Goal: Task Accomplishment & Management: Use online tool/utility

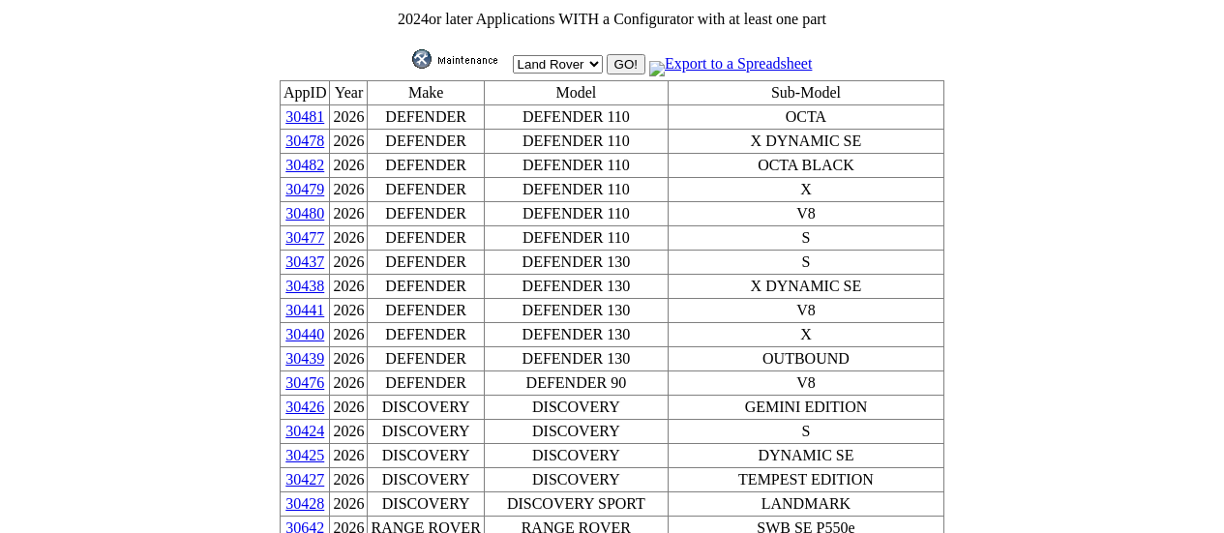
click at [590, 58] on select "** Select ** Acura Alfa Romeo Audi Bentley BMW DoubleTake [PERSON_NAME] Honda H…" at bounding box center [558, 64] width 90 height 18
click at [458, 56] on img at bounding box center [460, 58] width 97 height 19
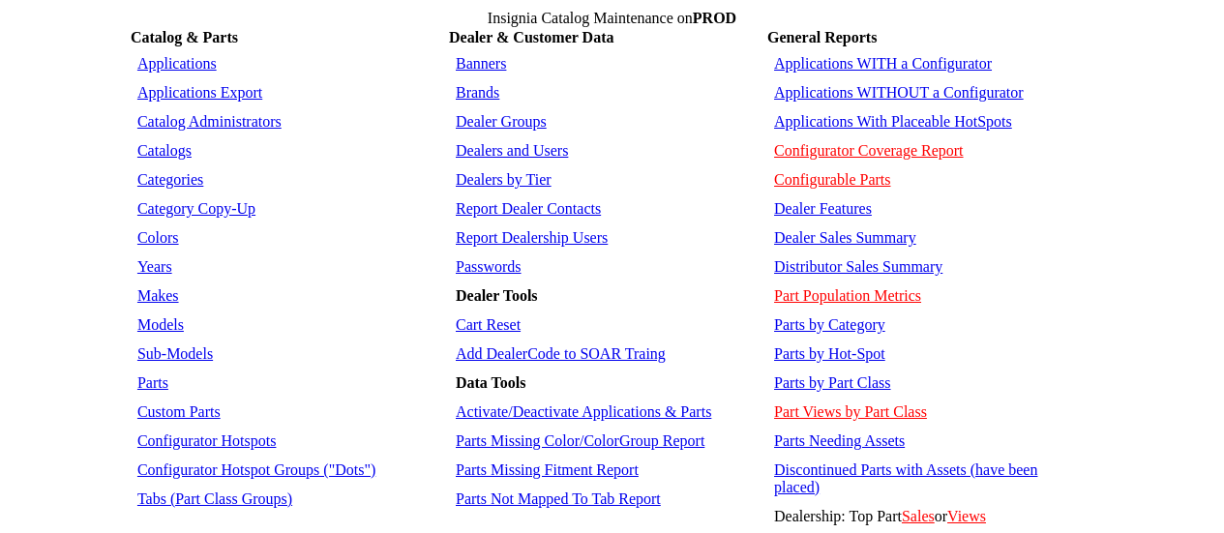
click at [848, 84] on link "Applications WITHOUT a Configurator" at bounding box center [899, 92] width 250 height 16
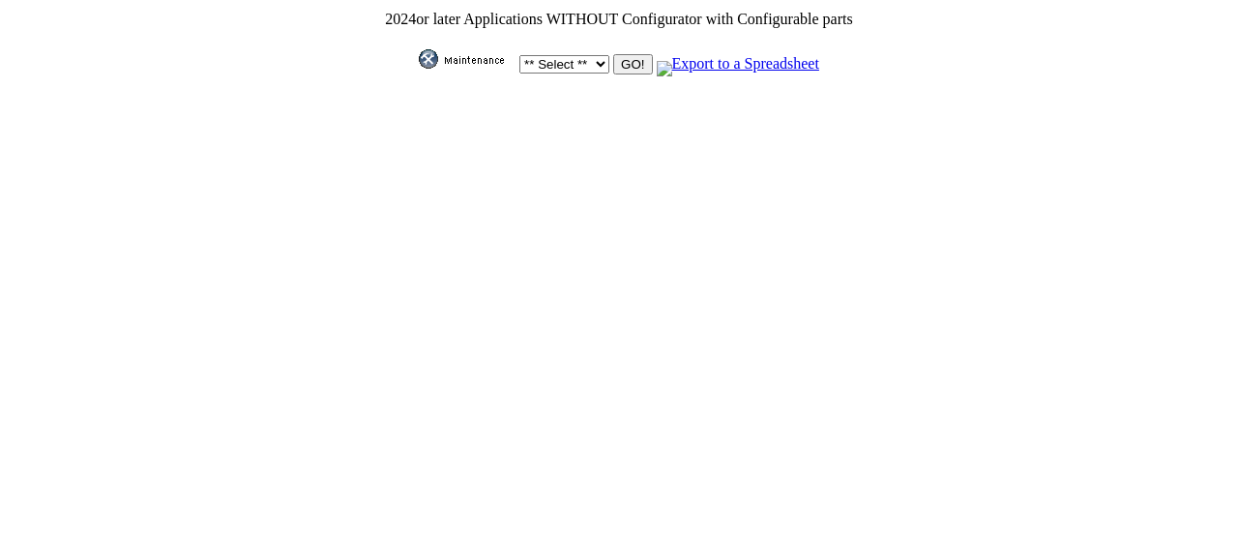
click at [588, 61] on select "** Select ** Acura Alfa Romeo Audi Bentley BMW DoubleTake Ford GM Honda Hyundai…" at bounding box center [564, 64] width 90 height 18
select select "2"
click at [519, 55] on select "** Select ** Acura Alfa Romeo Audi Bentley BMW DoubleTake Ford GM Honda Hyundai…" at bounding box center [564, 64] width 90 height 18
click at [632, 54] on input "GO!" at bounding box center [632, 64] width 39 height 20
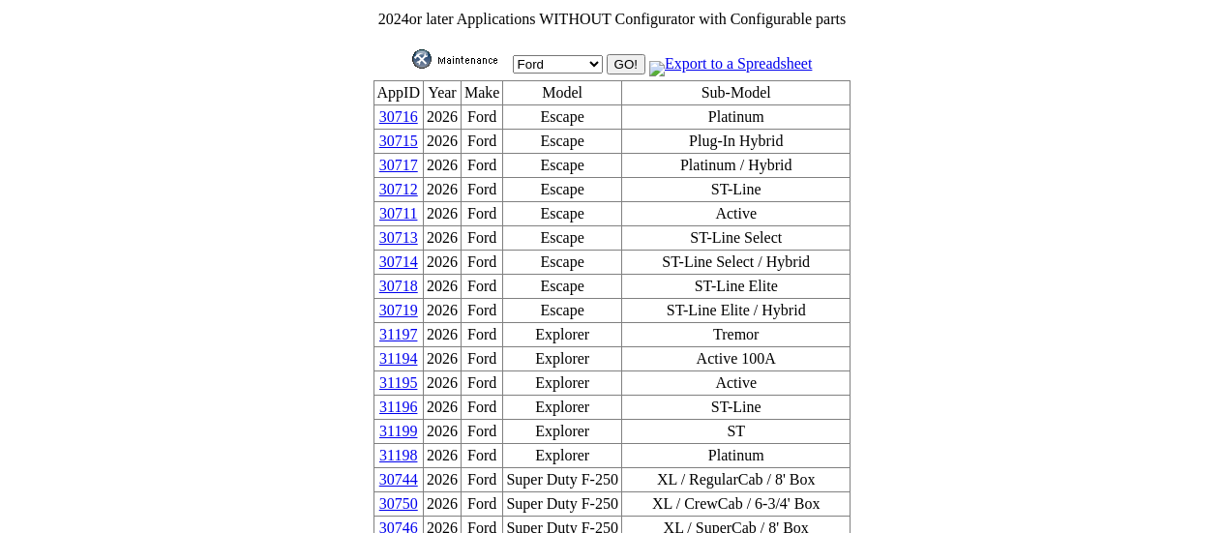
click at [415, 278] on link "30718" at bounding box center [398, 286] width 39 height 16
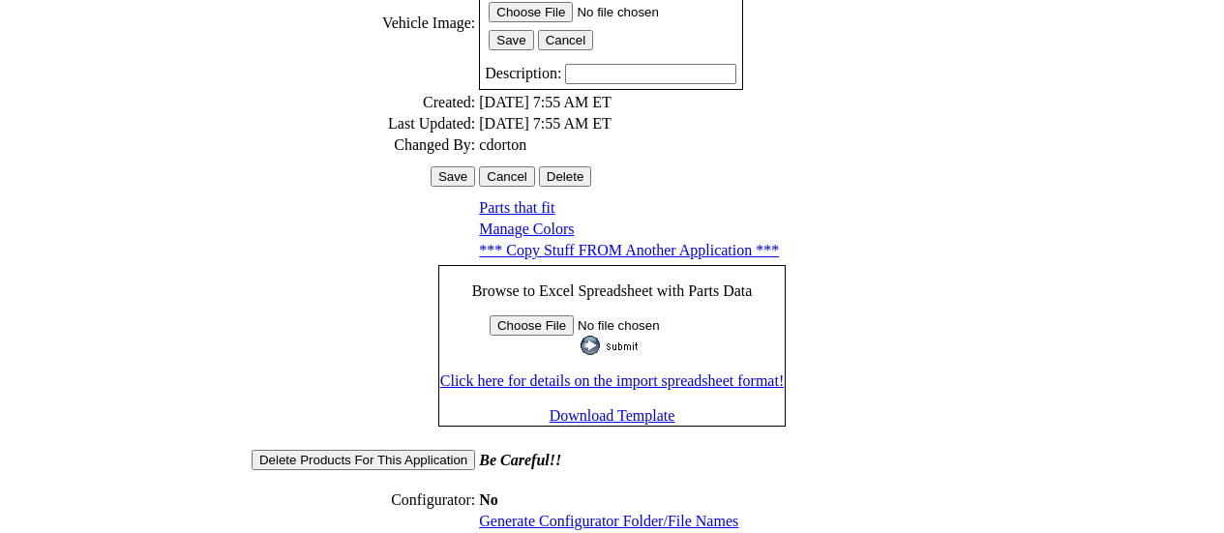
scroll to position [633, 0]
click at [608, 513] on link "Generate Configurator Folder/File Names" at bounding box center [608, 521] width 259 height 16
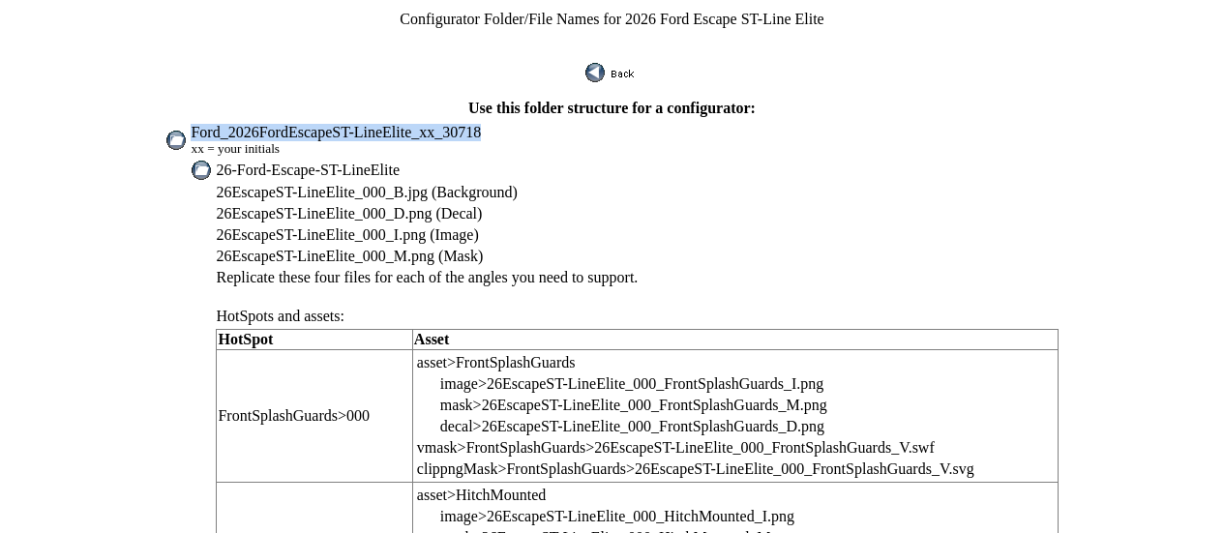
drag, startPoint x: 237, startPoint y: 120, endPoint x: 508, endPoint y: 122, distance: 270.8
click at [508, 123] on td "Ford_2026FordEscapeST-LineElite_xx_30718 xx = your initials" at bounding box center [624, 140] width 869 height 35
copy span "Ford_2026FordEscapeST-LineElite_xx_30718"
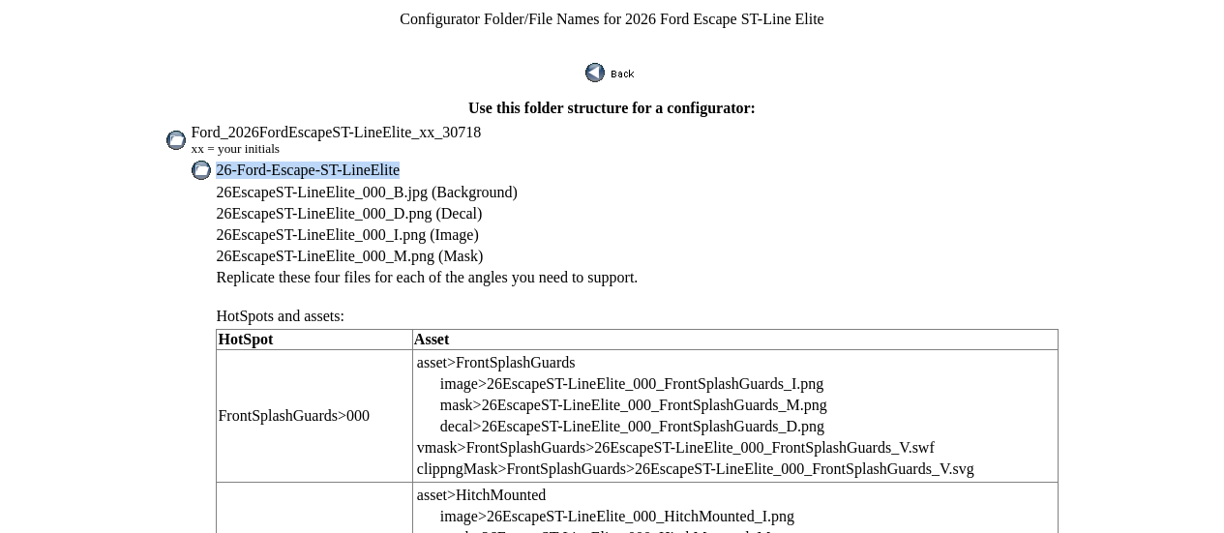
drag, startPoint x: 265, startPoint y: 157, endPoint x: 435, endPoint y: 161, distance: 170.3
click at [435, 161] on td "26-Ford-Escape-ST-LineElite" at bounding box center [636, 170] width 843 height 21
copy span "26-Ford-Escape-ST-LineElite"
drag, startPoint x: 264, startPoint y: 181, endPoint x: 388, endPoint y: 178, distance: 123.8
click at [388, 184] on span "26EscapeST-LineElite_000_B.jpg (Background)" at bounding box center [366, 192] width 301 height 16
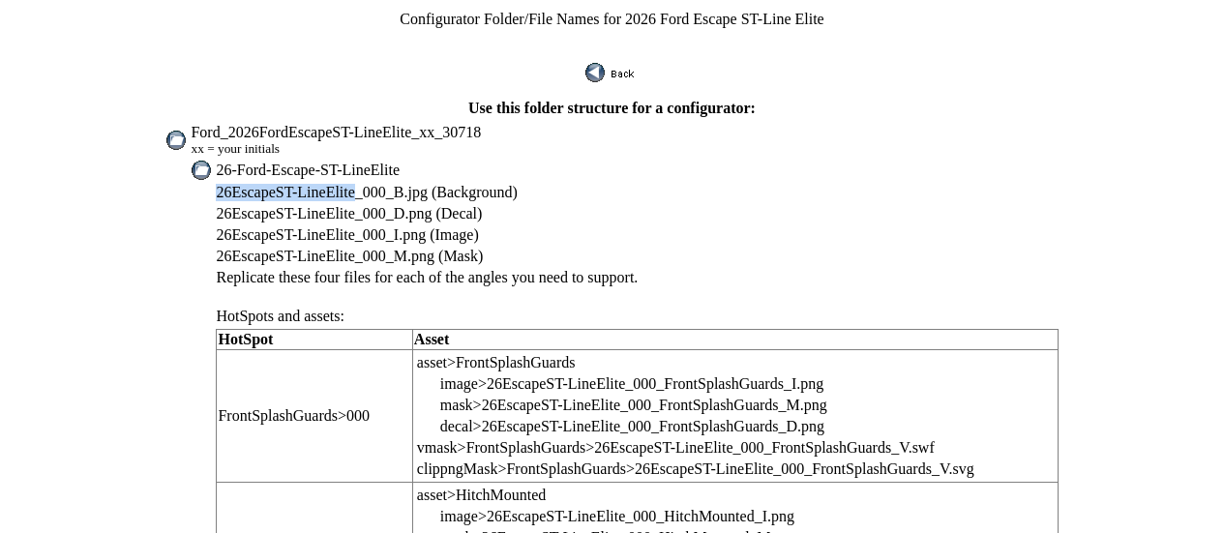
copy span "26EscapeST-LineElite"
